Goal: Transaction & Acquisition: Purchase product/service

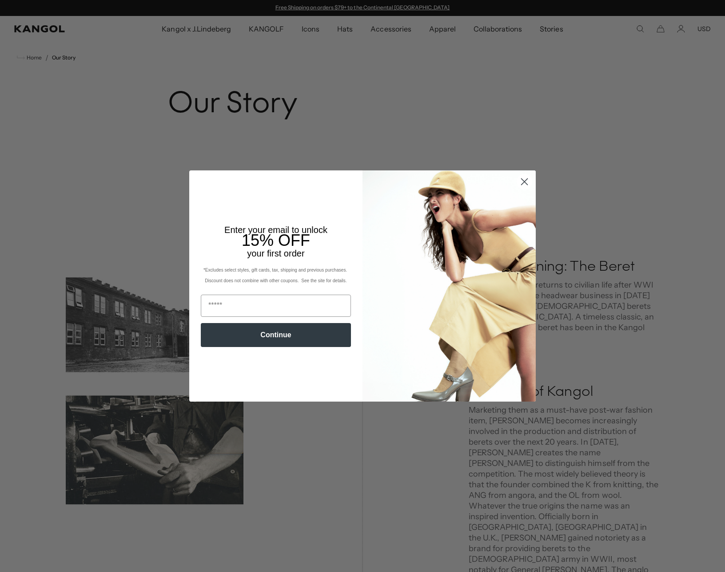
click at [524, 182] on icon "Close dialog" at bounding box center [524, 182] width 6 height 6
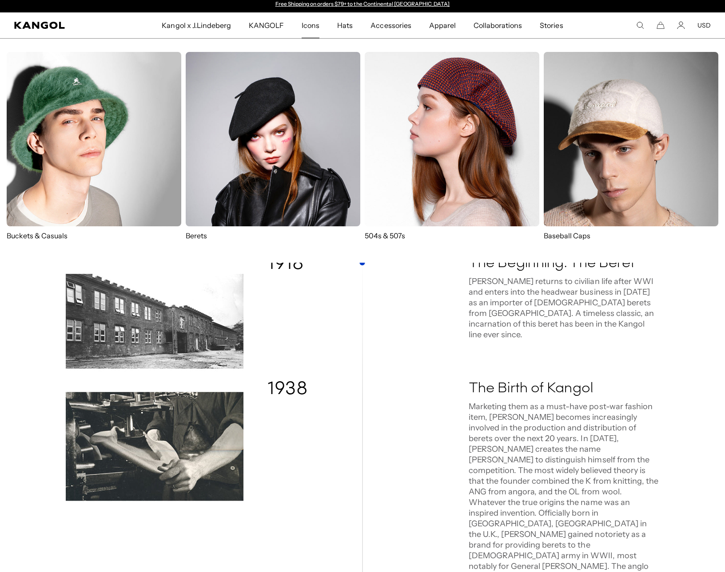
scroll to position [4, 0]
click at [457, 133] on img at bounding box center [452, 139] width 174 height 174
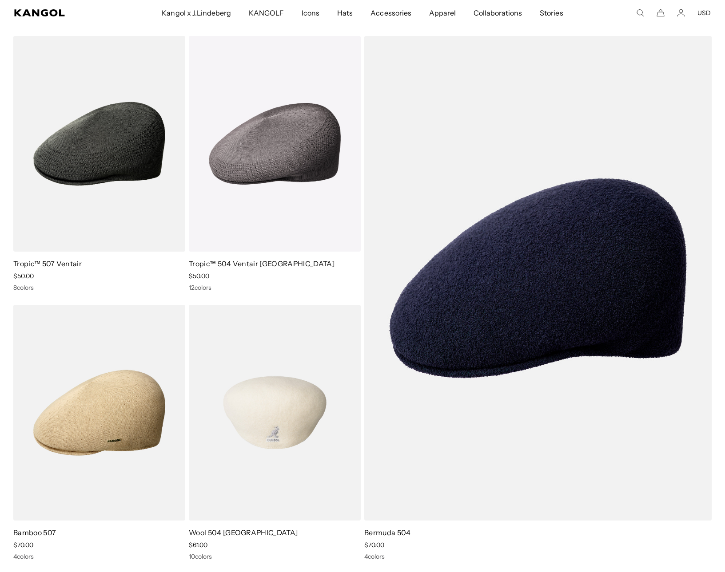
click at [259, 392] on img at bounding box center [275, 413] width 172 height 216
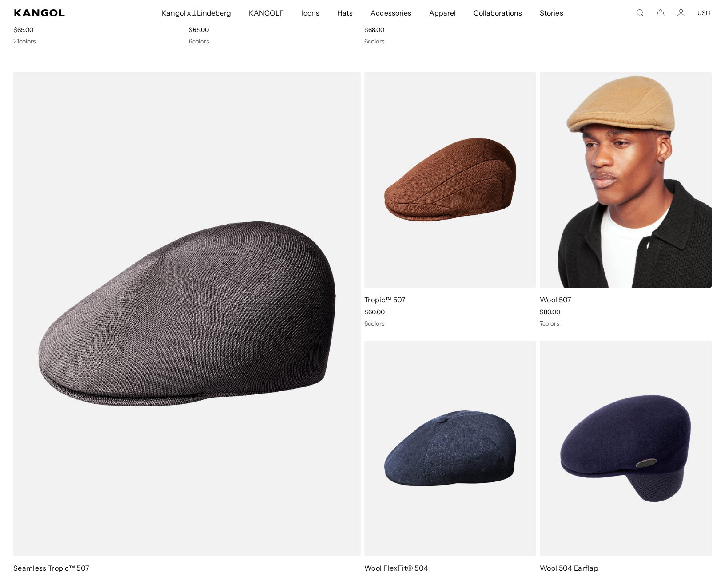
scroll to position [0, 183]
click at [607, 169] on img at bounding box center [625, 180] width 172 height 216
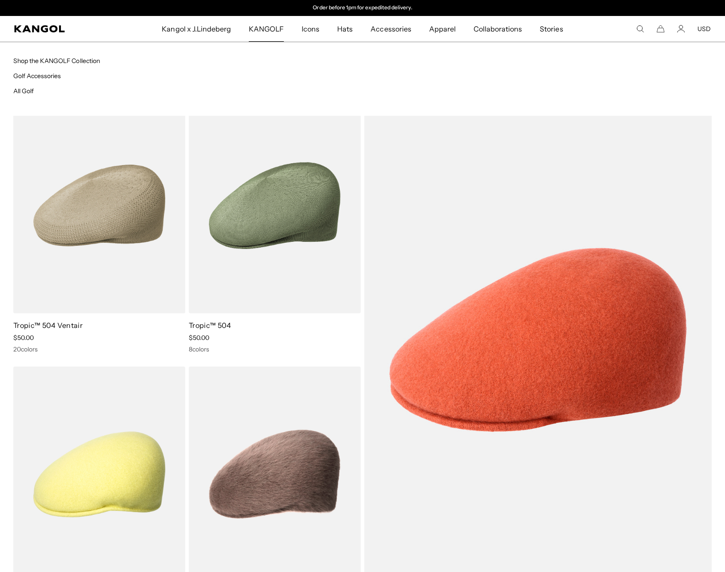
click at [275, 30] on span "KANGOLF" at bounding box center [266, 29] width 35 height 26
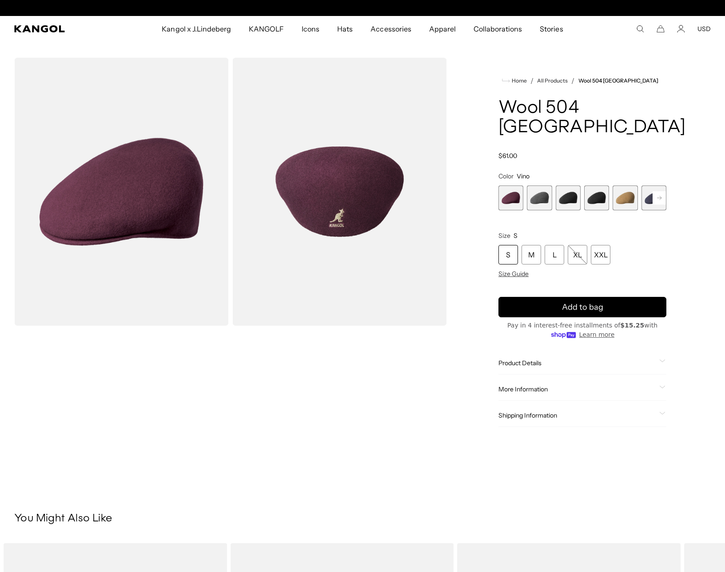
scroll to position [0, 183]
click at [542, 186] on span "2 of 12" at bounding box center [539, 198] width 25 height 25
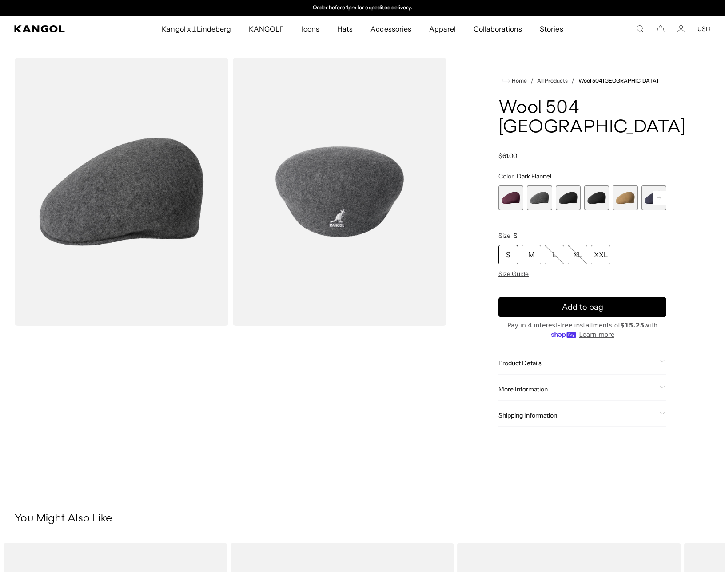
click at [567, 186] on span "3 of 12" at bounding box center [567, 198] width 25 height 25
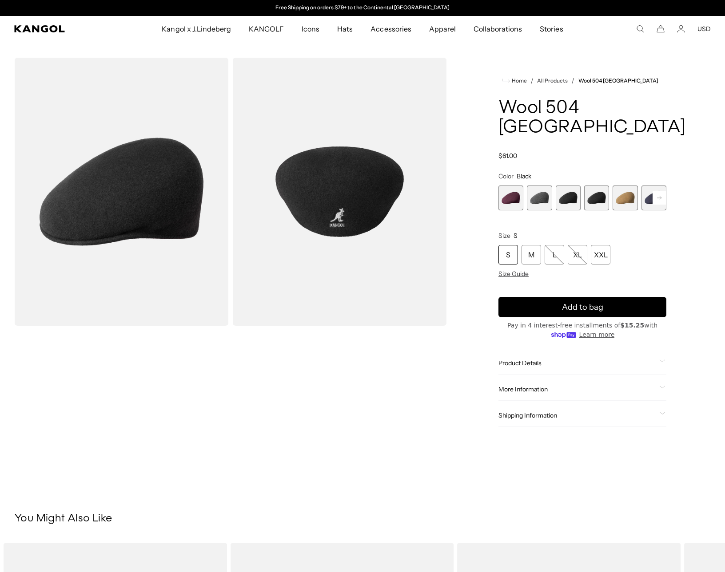
click at [598, 186] on span "4 of 12" at bounding box center [596, 198] width 25 height 25
click at [625, 186] on span "5 of 12" at bounding box center [624, 198] width 25 height 25
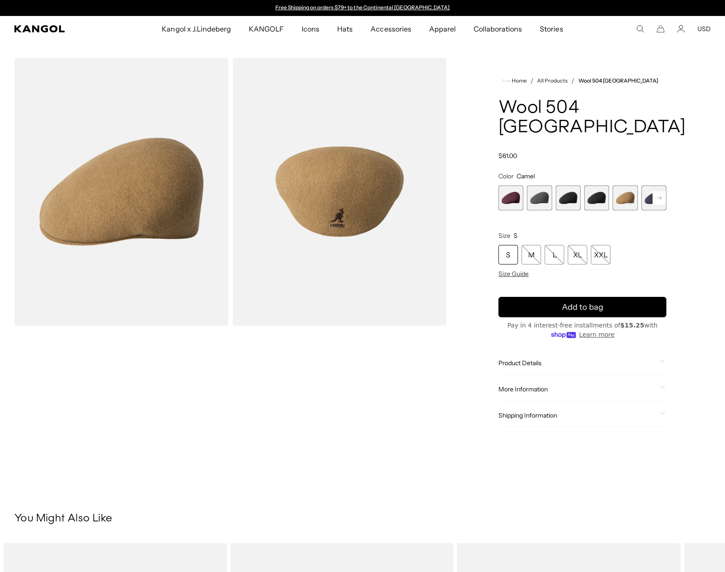
click at [654, 191] on rect at bounding box center [658, 197] width 13 height 13
click at [573, 186] on span "4 of 12" at bounding box center [567, 198] width 25 height 25
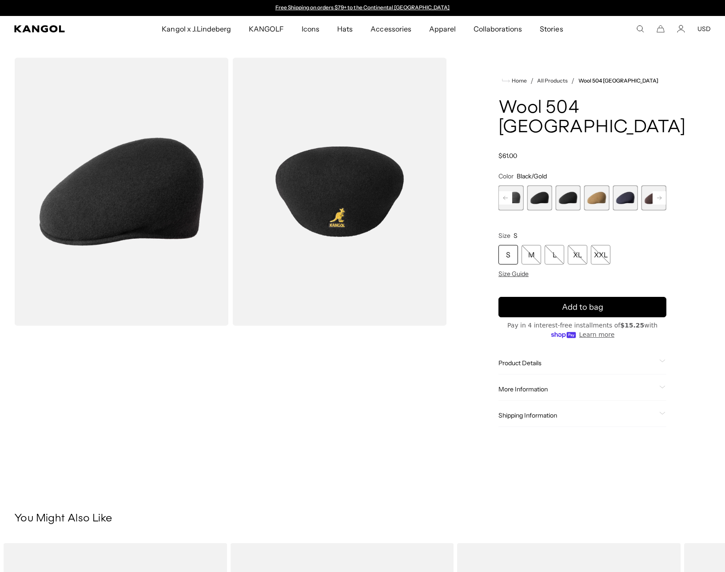
click at [545, 186] on span "3 of 12" at bounding box center [539, 198] width 25 height 25
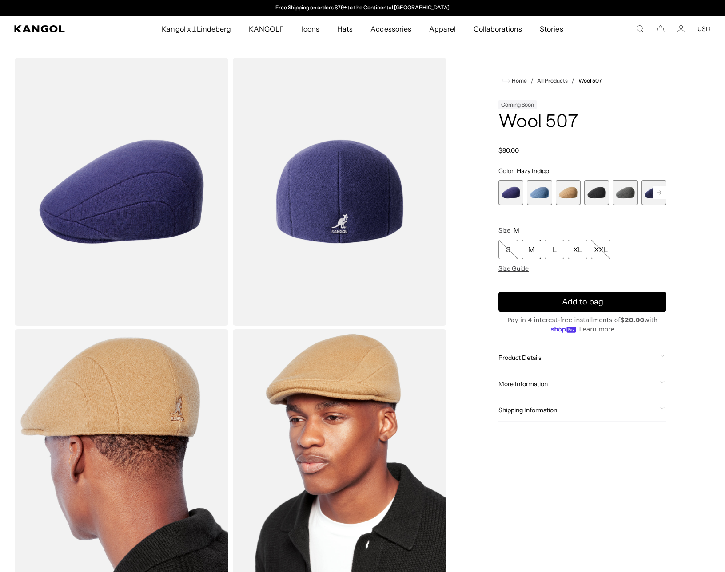
click at [617, 198] on span "5 of 7" at bounding box center [624, 192] width 25 height 25
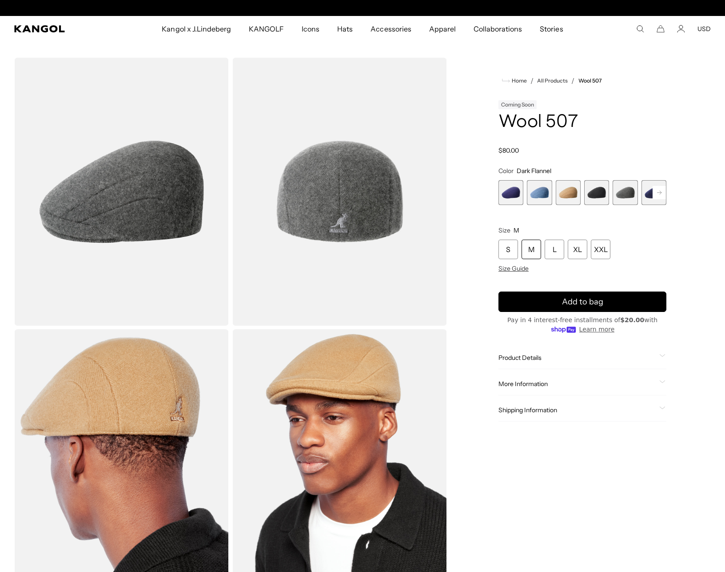
scroll to position [0, 183]
click at [657, 191] on rect at bounding box center [658, 192] width 13 height 13
click at [644, 193] on span "7 of 7" at bounding box center [653, 192] width 25 height 25
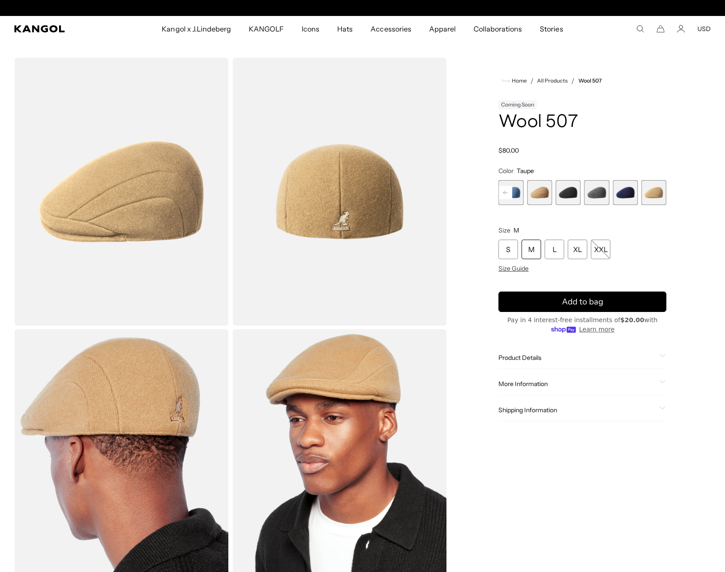
scroll to position [0, 183]
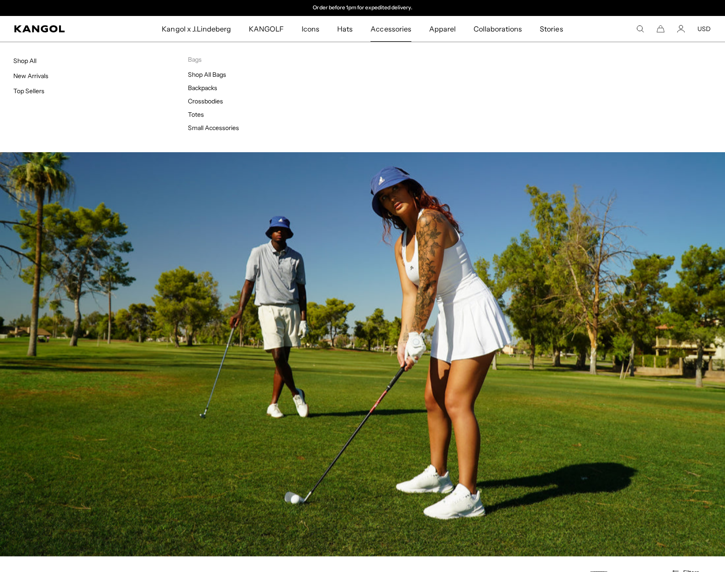
click at [390, 26] on span "Accessories" at bounding box center [390, 29] width 40 height 26
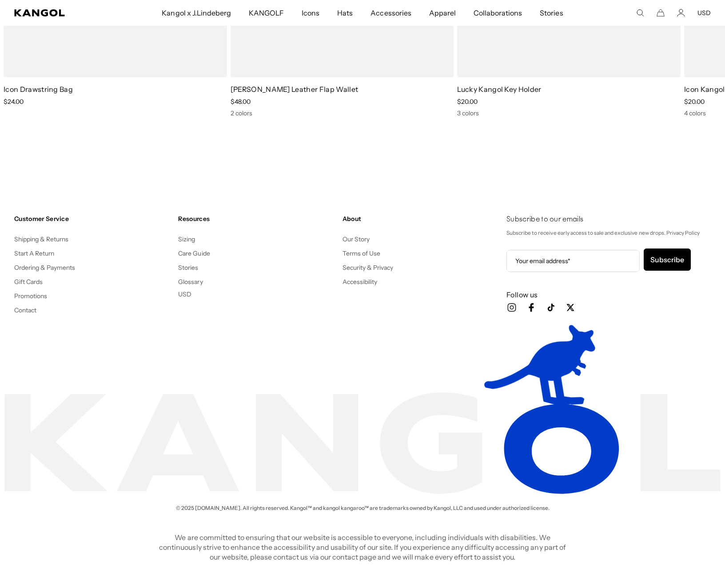
scroll to position [0, 183]
